Goal: Navigation & Orientation: Find specific page/section

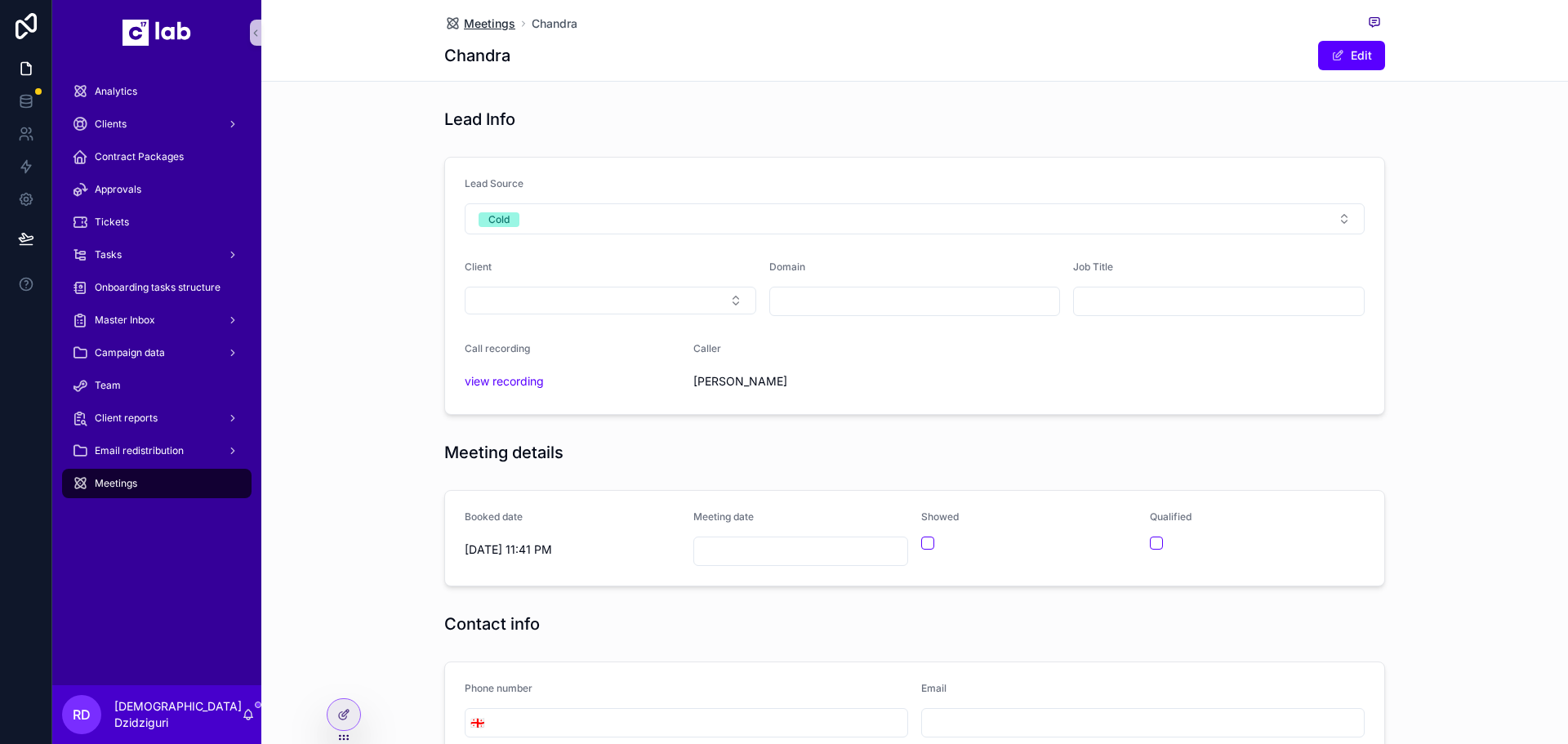
drag, startPoint x: 0, startPoint y: 0, endPoint x: 477, endPoint y: 23, distance: 477.6
click at [477, 23] on span "Meetings" at bounding box center [489, 24] width 52 height 16
